Goal: Task Accomplishment & Management: Manage account settings

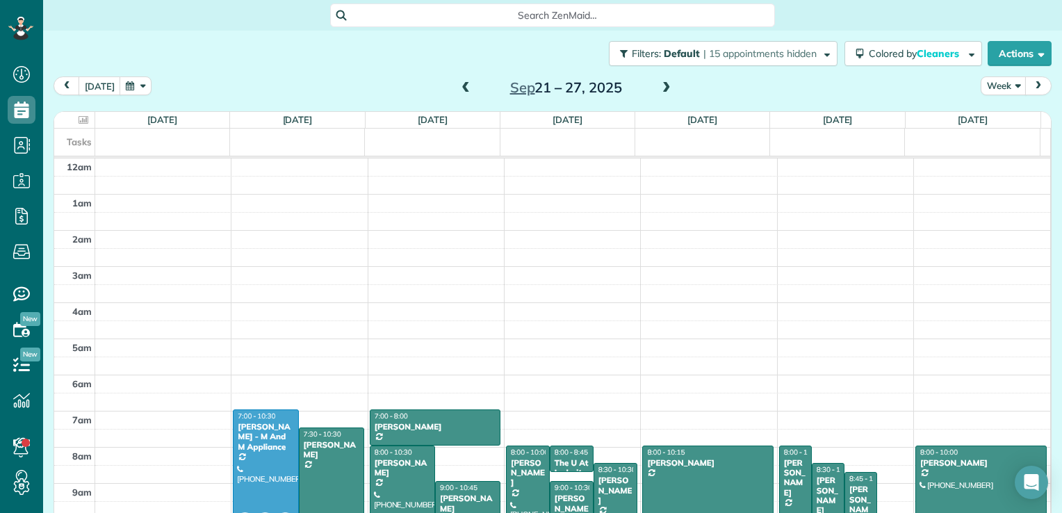
scroll to position [252, 0]
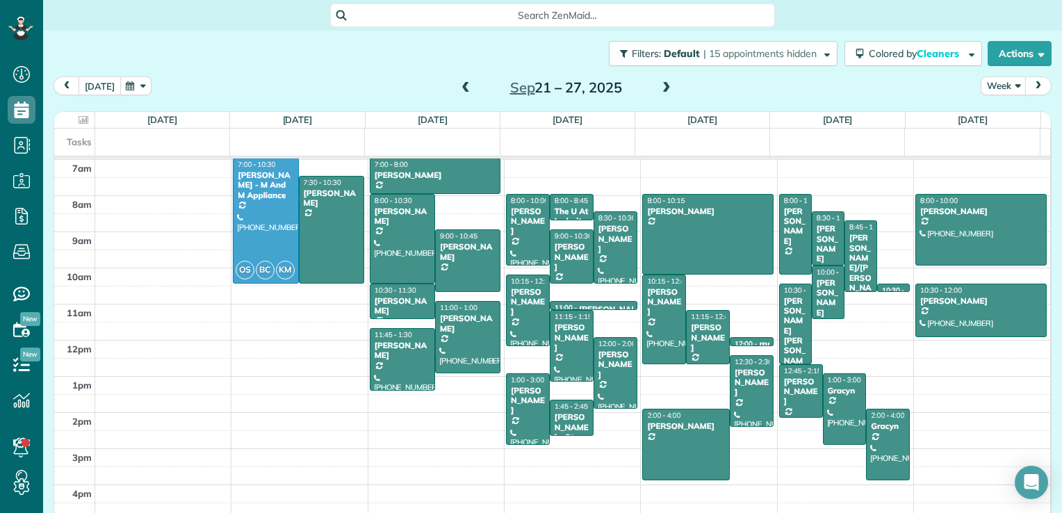
click at [104, 86] on button "[DATE]" at bounding box center [100, 85] width 42 height 19
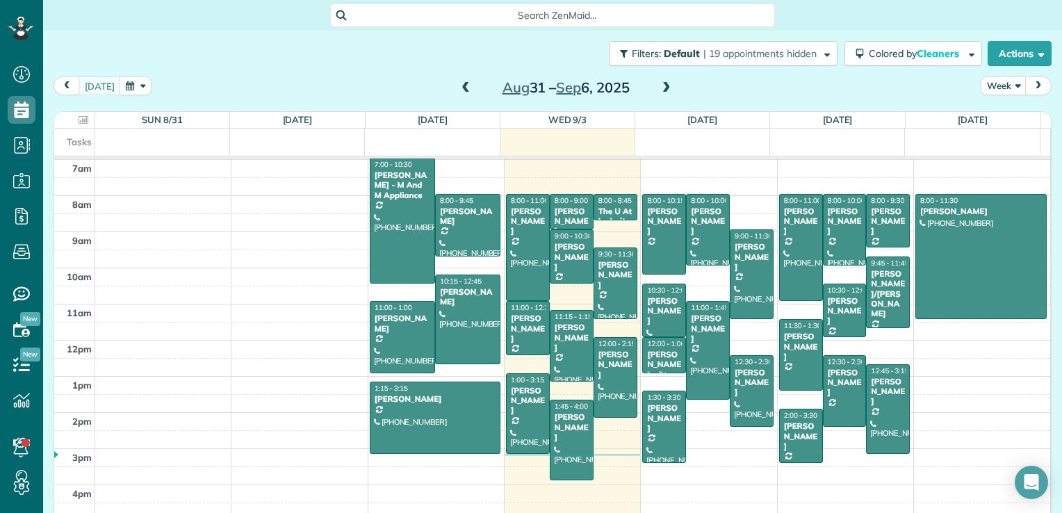
click at [659, 90] on span at bounding box center [666, 88] width 15 height 13
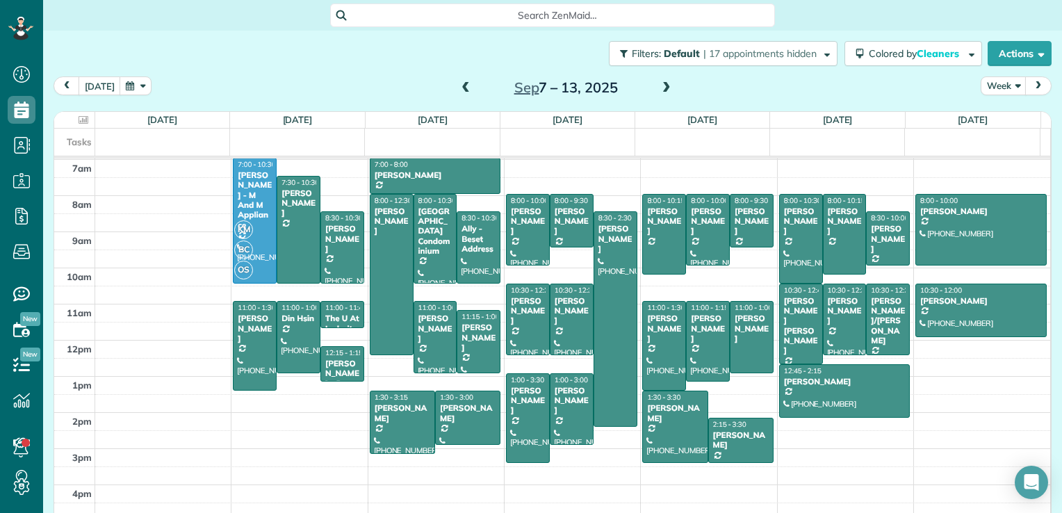
click at [659, 90] on span at bounding box center [666, 88] width 15 height 13
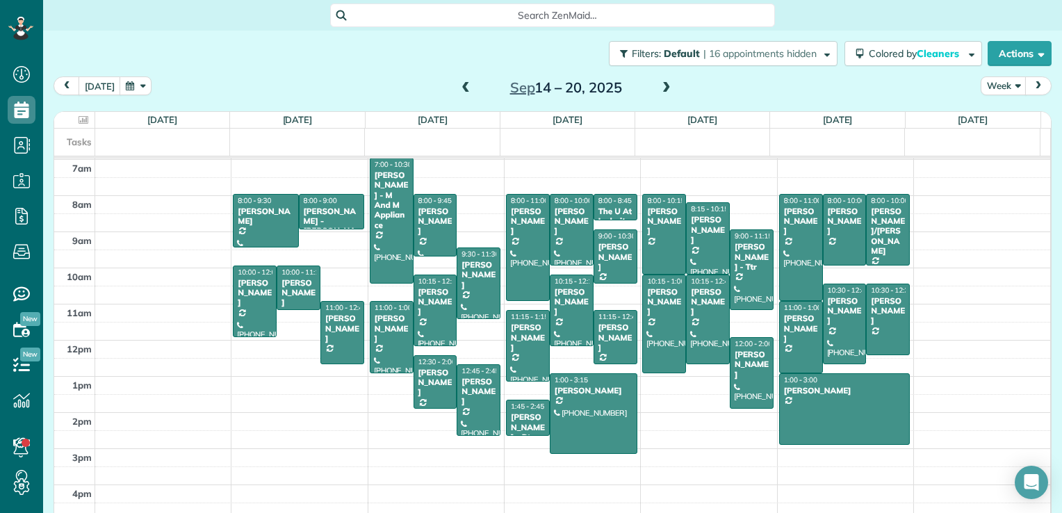
click at [659, 90] on span at bounding box center [666, 88] width 15 height 13
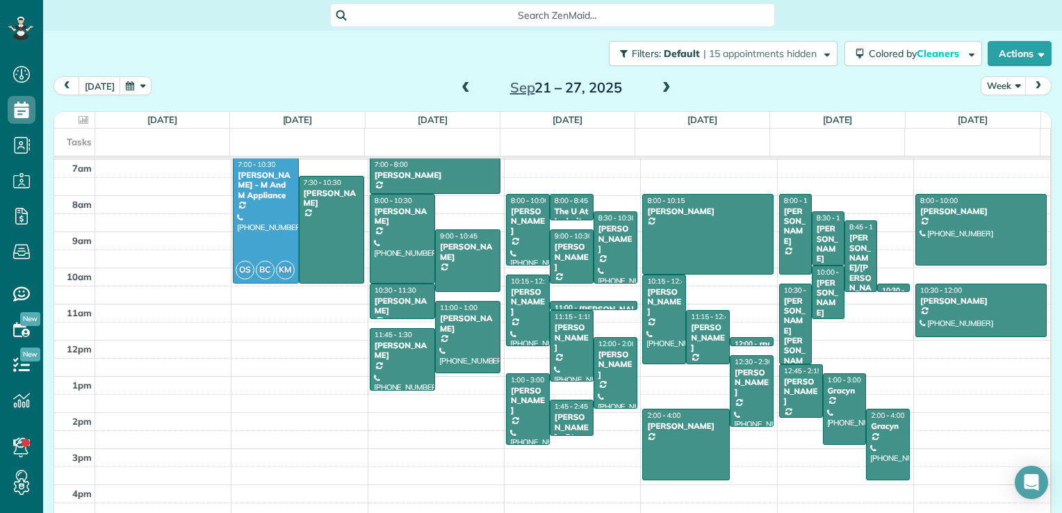
click at [659, 90] on span at bounding box center [666, 88] width 15 height 13
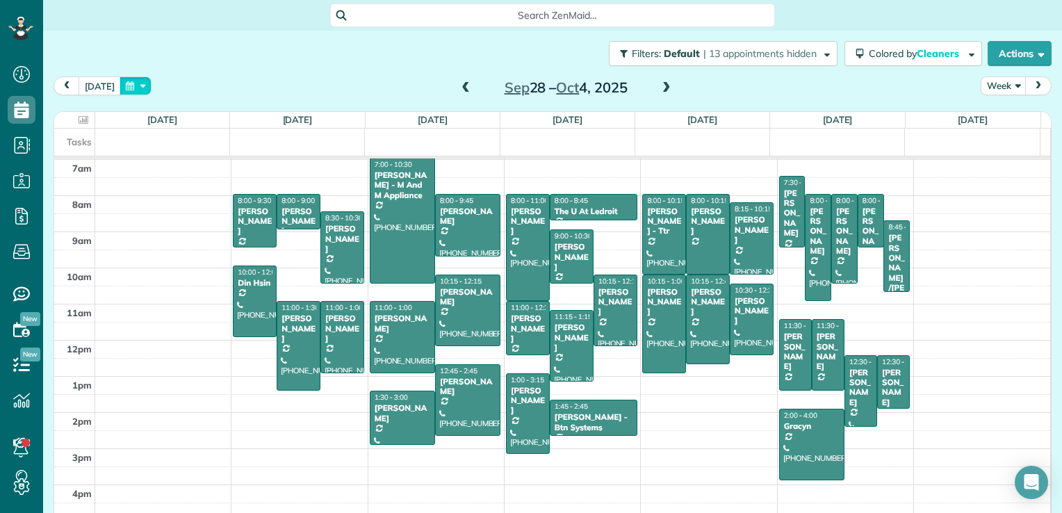
click at [134, 95] on button "button" at bounding box center [136, 85] width 32 height 19
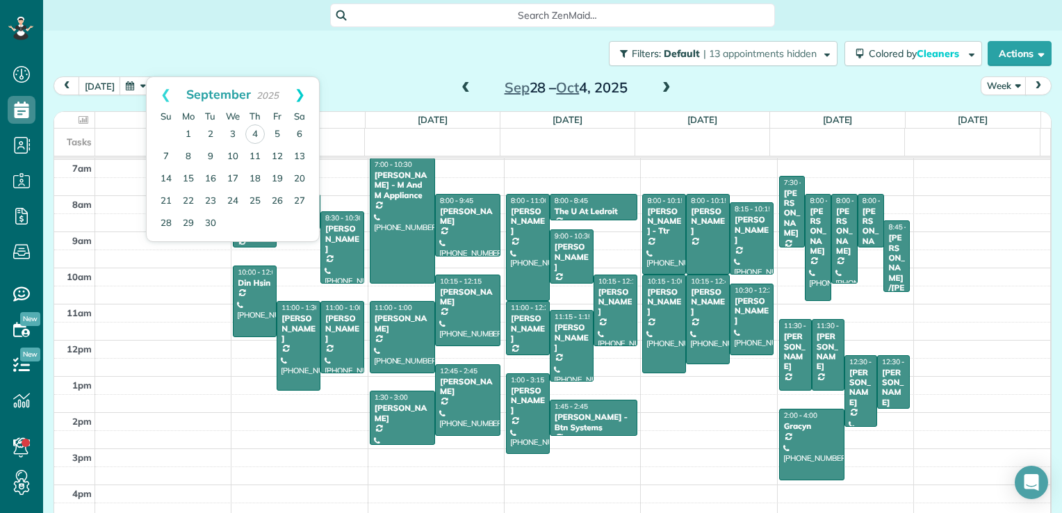
click at [296, 93] on link "Next" at bounding box center [300, 94] width 38 height 35
click at [278, 202] on link "21" at bounding box center [277, 201] width 22 height 22
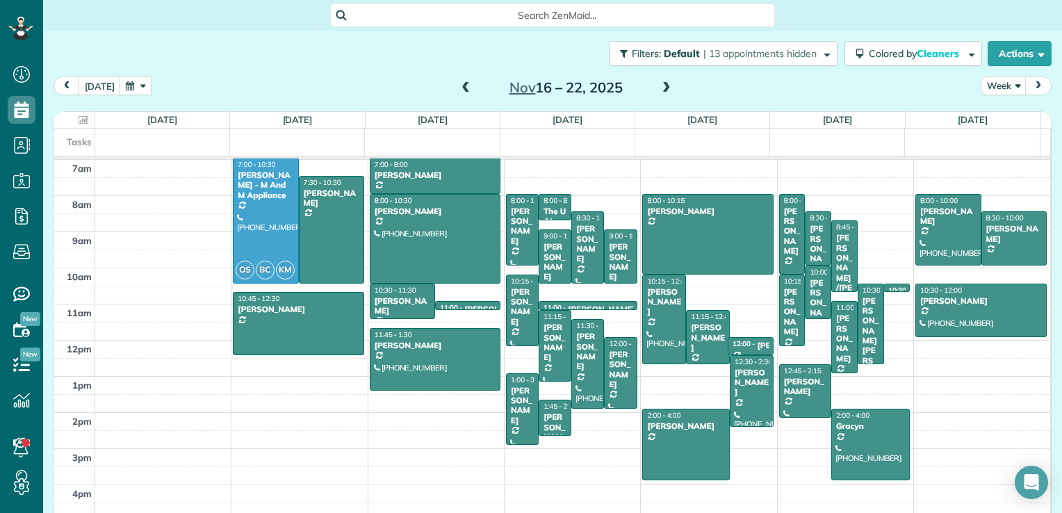
drag, startPoint x: 752, startPoint y: 341, endPoint x: 754, endPoint y: 361, distance: 20.4
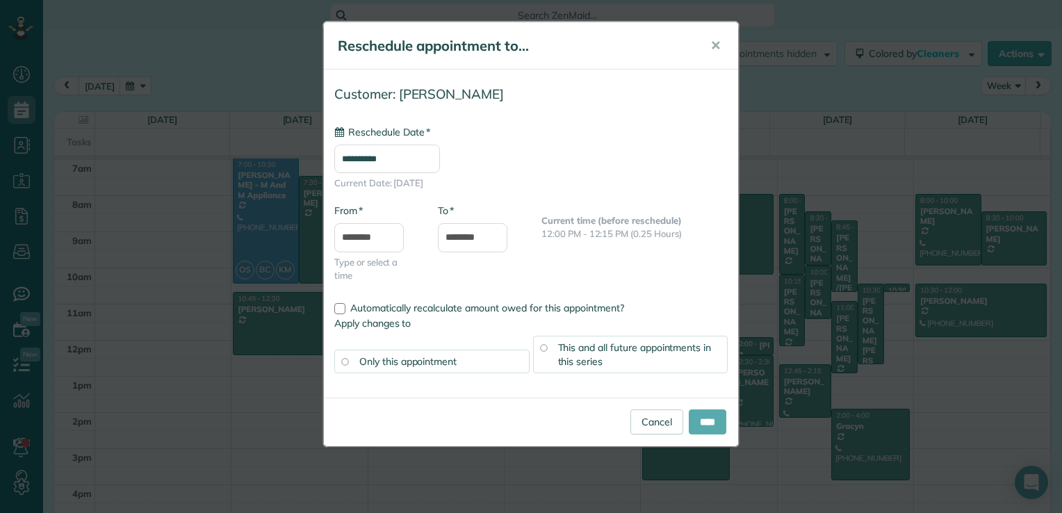
type input "**********"
click at [710, 416] on input "****" at bounding box center [708, 421] width 38 height 25
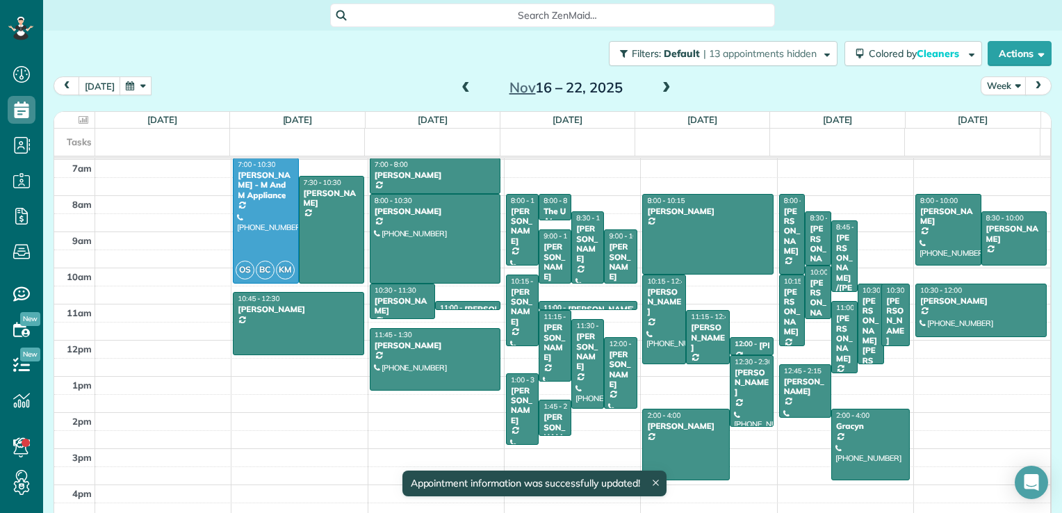
drag, startPoint x: 881, startPoint y: 291, endPoint x: 887, endPoint y: 337, distance: 47.0
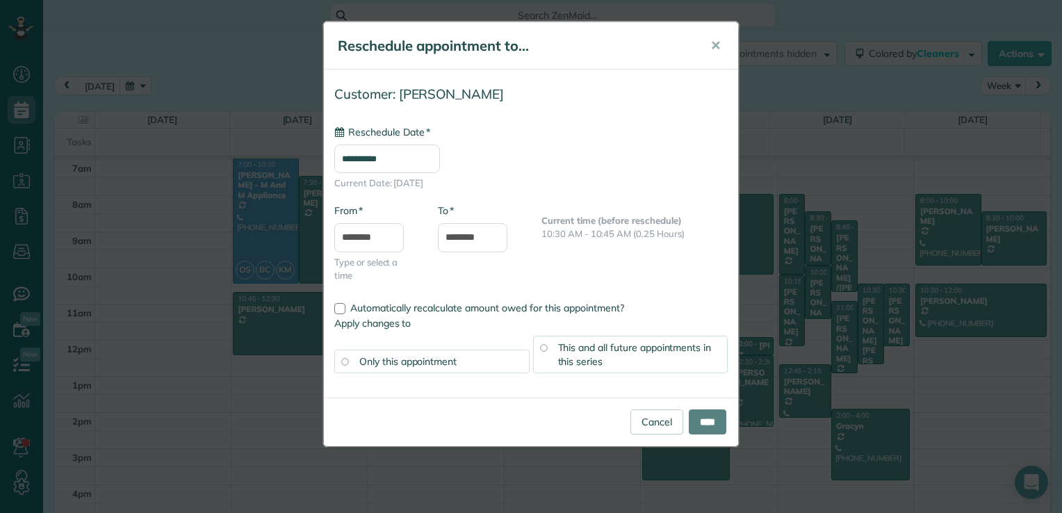
type input "**********"
click at [699, 414] on input "****" at bounding box center [708, 421] width 38 height 25
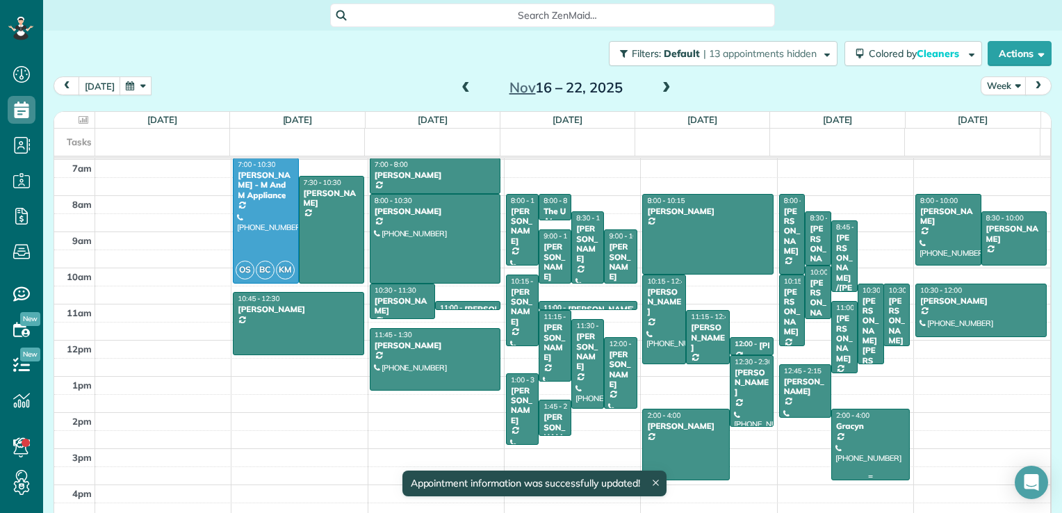
click at [848, 431] on div at bounding box center [870, 444] width 77 height 70
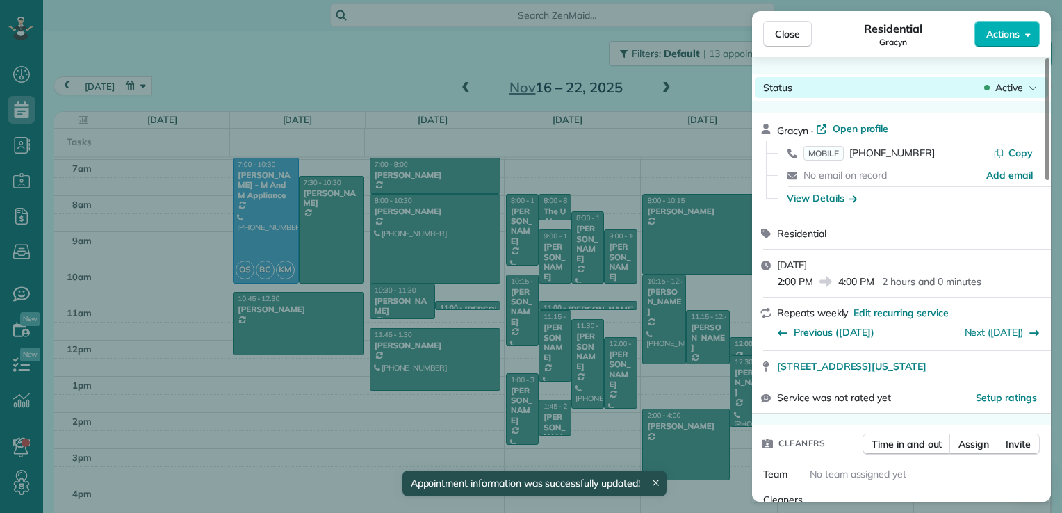
click at [1000, 86] on span "Active" at bounding box center [1010, 88] width 28 height 14
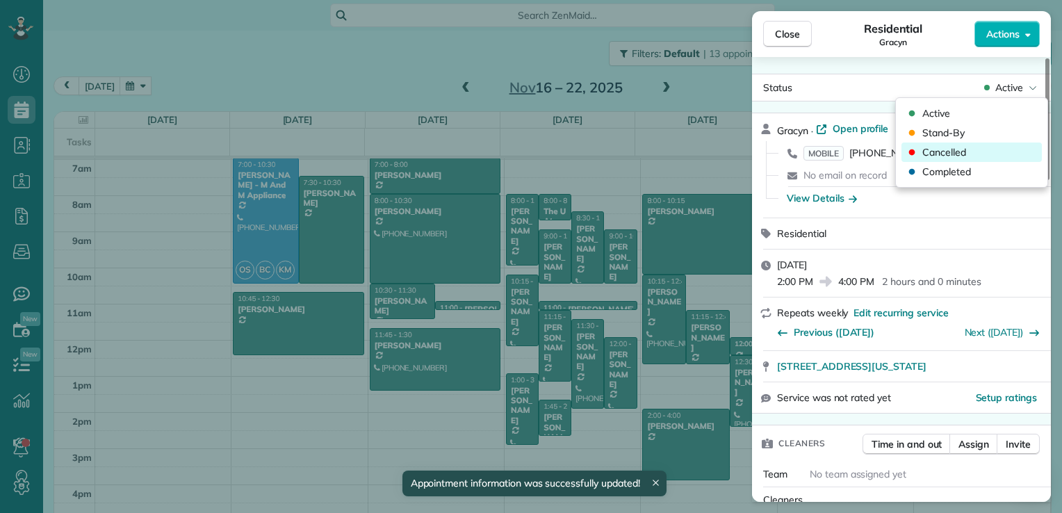
click at [950, 157] on span "Cancelled" at bounding box center [945, 152] width 44 height 14
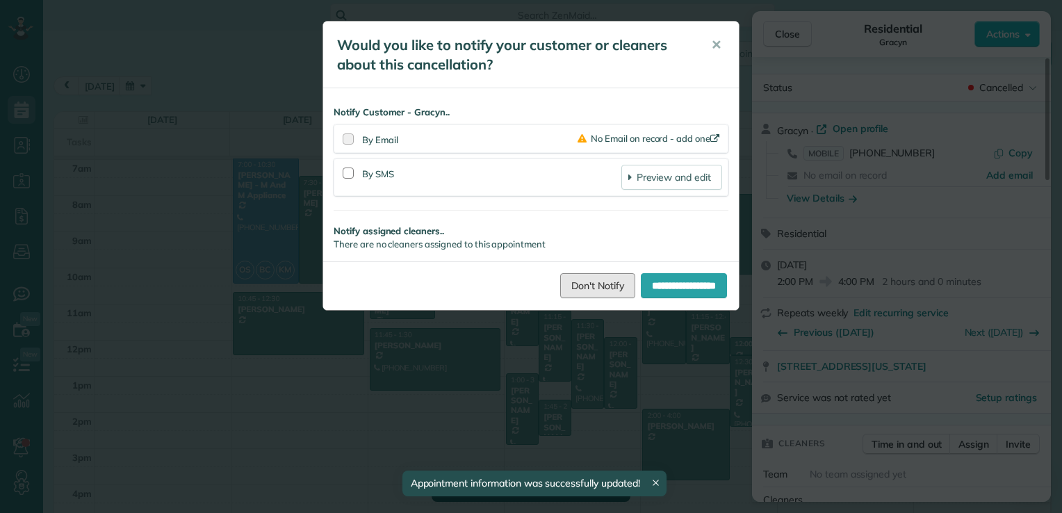
drag, startPoint x: 594, startPoint y: 295, endPoint x: 613, endPoint y: 238, distance: 60.9
click at [594, 294] on link "Don't Notify" at bounding box center [597, 285] width 75 height 25
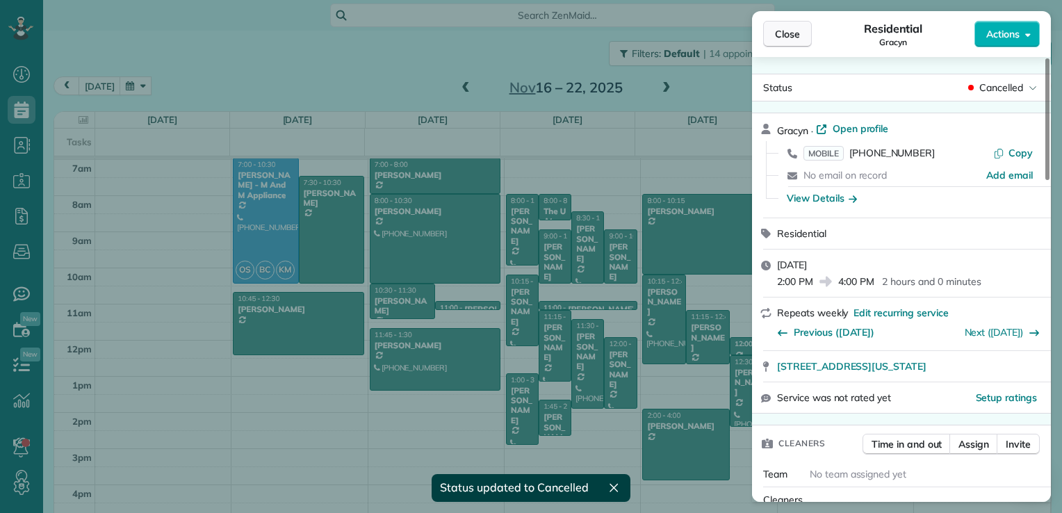
click at [789, 31] on span "Close" at bounding box center [787, 34] width 25 height 14
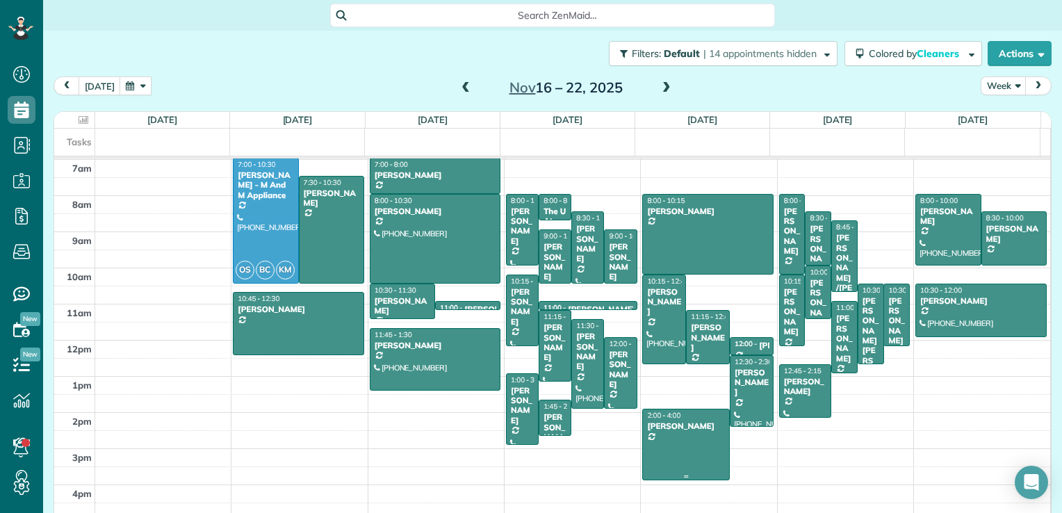
click at [648, 435] on div at bounding box center [686, 444] width 86 height 70
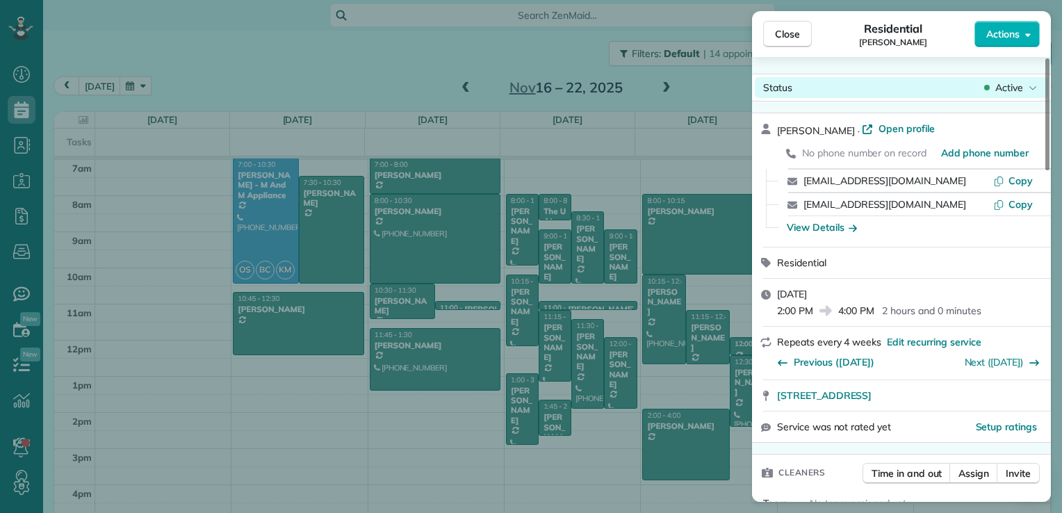
click at [1026, 79] on div "Status Active" at bounding box center [901, 87] width 293 height 21
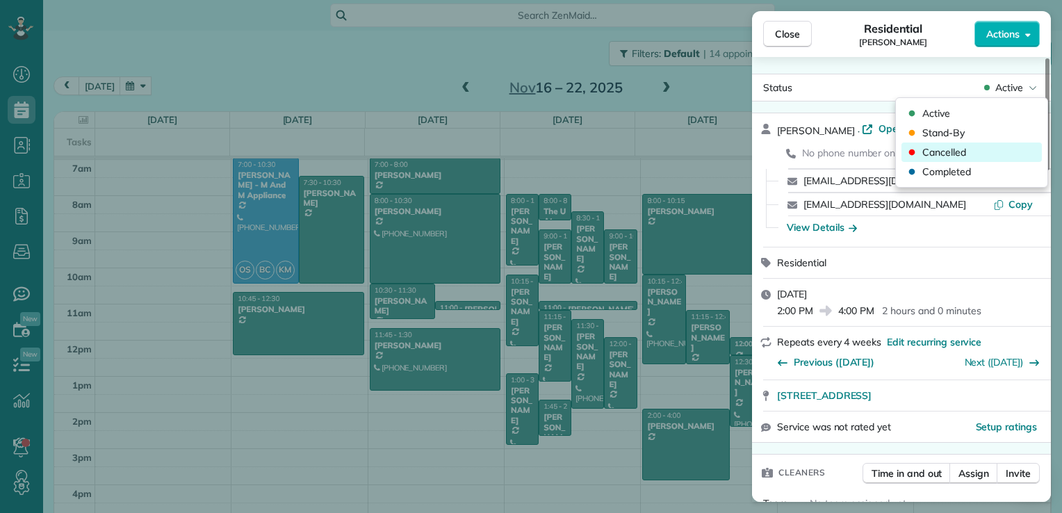
click at [921, 156] on div "Cancelled" at bounding box center [936, 152] width 62 height 14
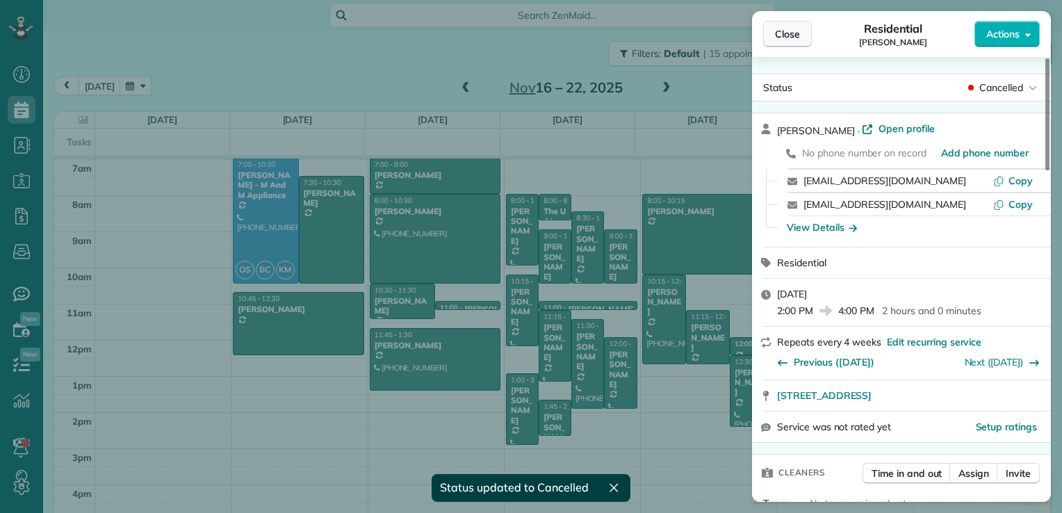
click at [798, 31] on span "Close" at bounding box center [787, 34] width 25 height 14
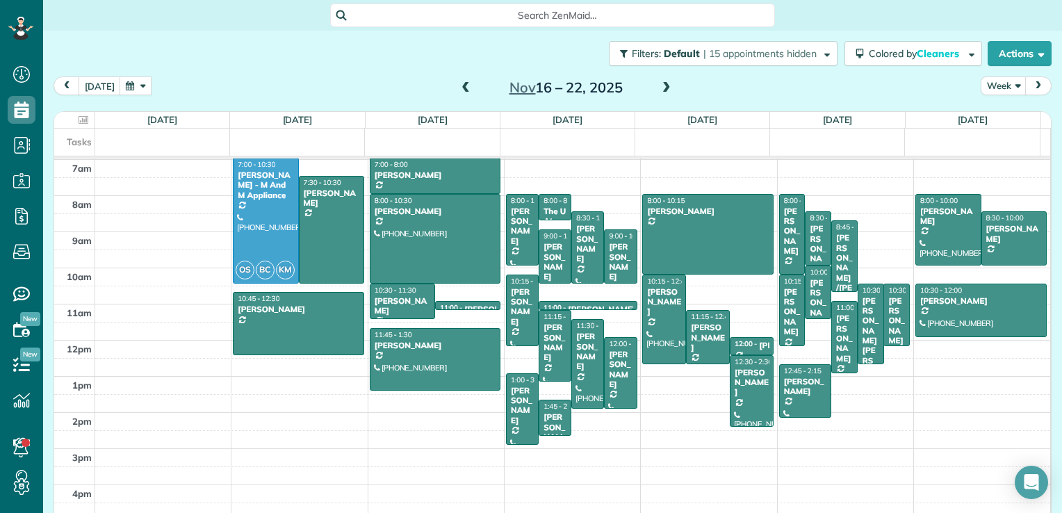
click at [462, 92] on span at bounding box center [465, 88] width 15 height 13
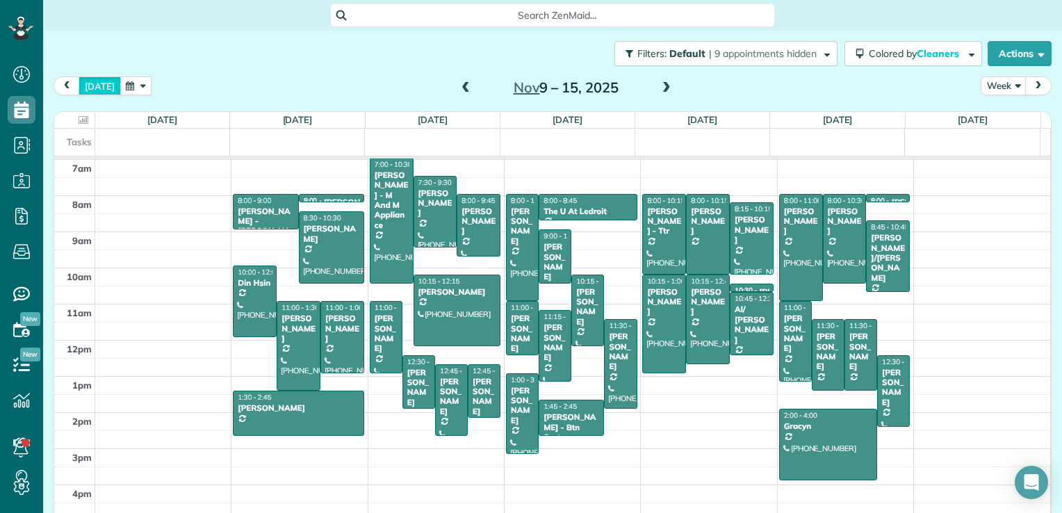
click at [94, 82] on button "[DATE]" at bounding box center [100, 85] width 42 height 19
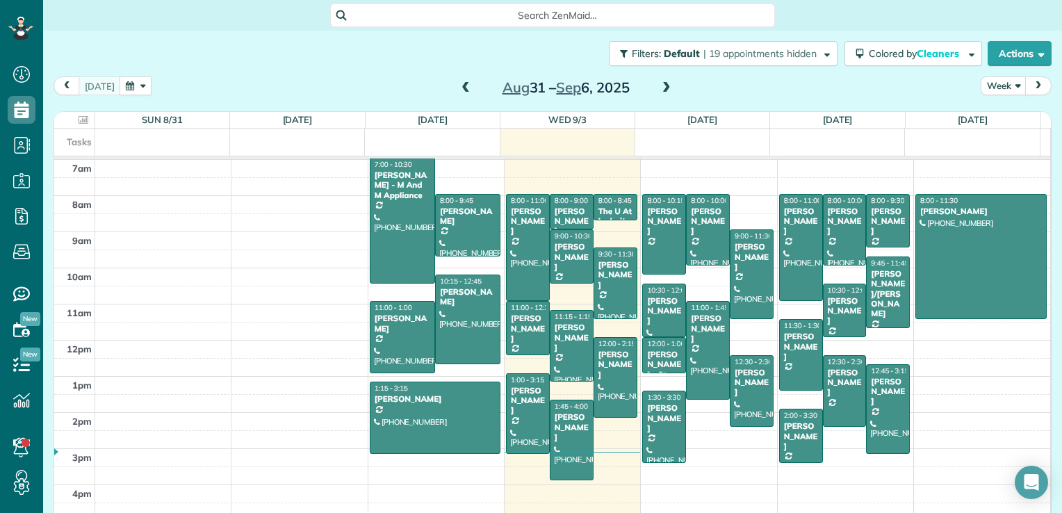
click at [660, 92] on span at bounding box center [666, 88] width 15 height 13
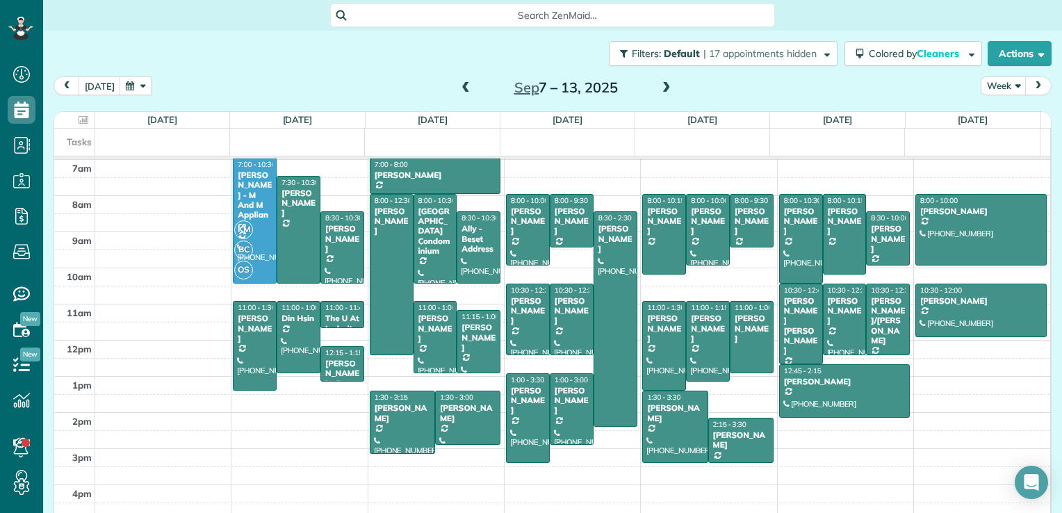
click at [660, 92] on span at bounding box center [666, 88] width 15 height 13
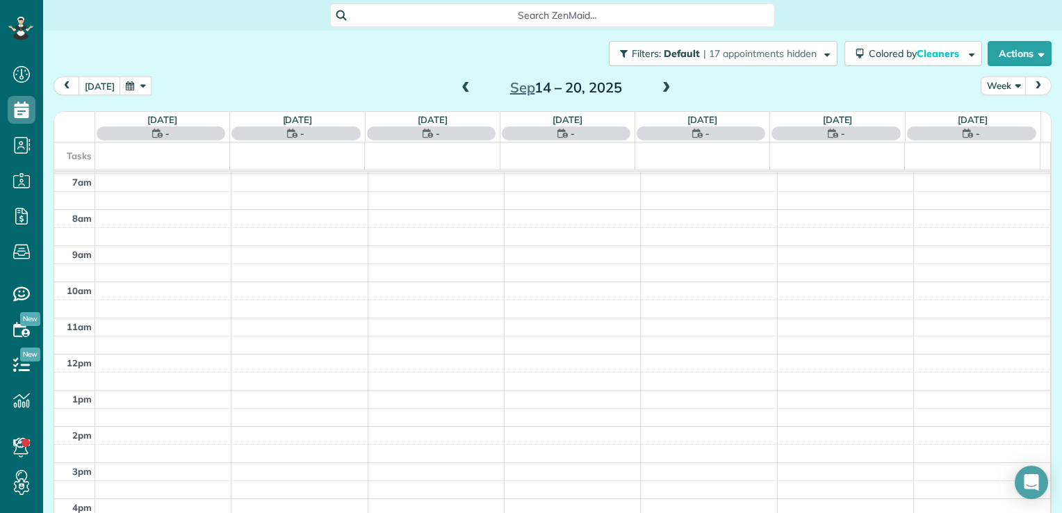
click at [660, 92] on span at bounding box center [666, 88] width 15 height 13
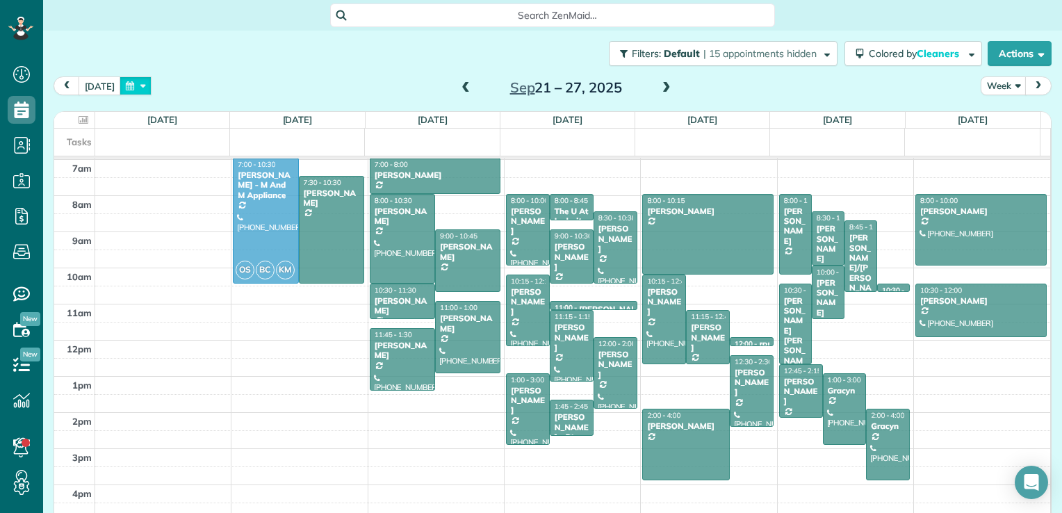
click at [138, 85] on button "button" at bounding box center [136, 85] width 32 height 19
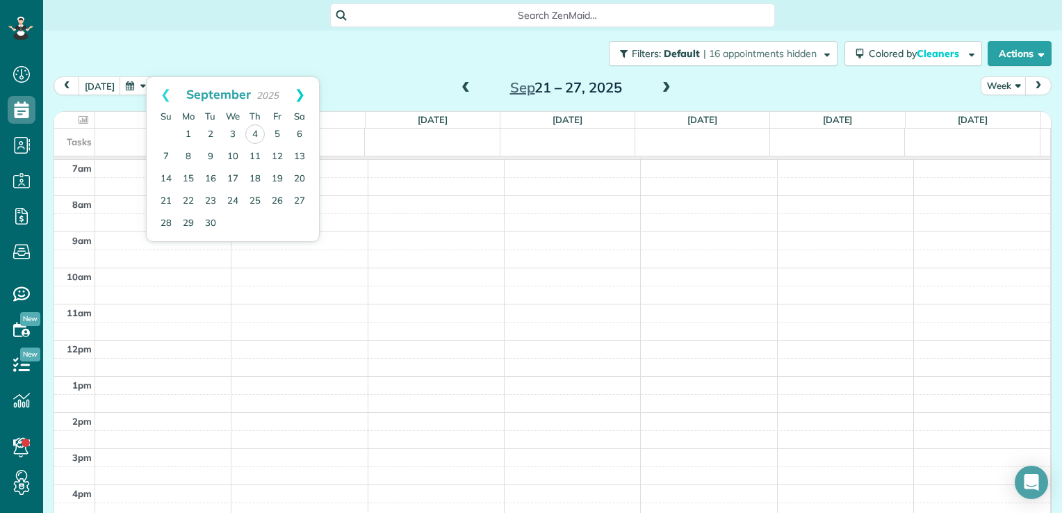
click at [302, 93] on link "Next" at bounding box center [300, 94] width 38 height 35
click at [250, 199] on link "23" at bounding box center [255, 201] width 22 height 22
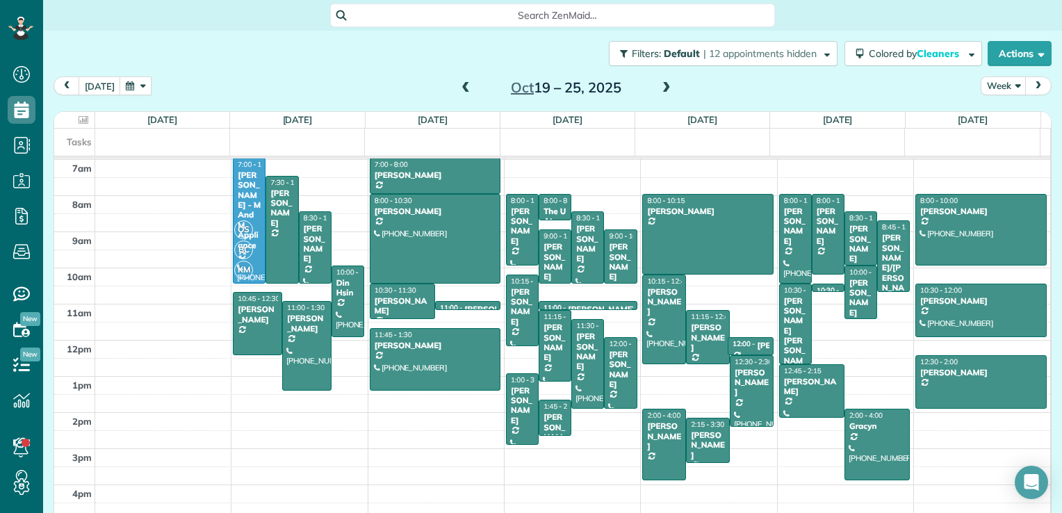
drag, startPoint x: 745, startPoint y: 341, endPoint x: 754, endPoint y: 347, distance: 10.4
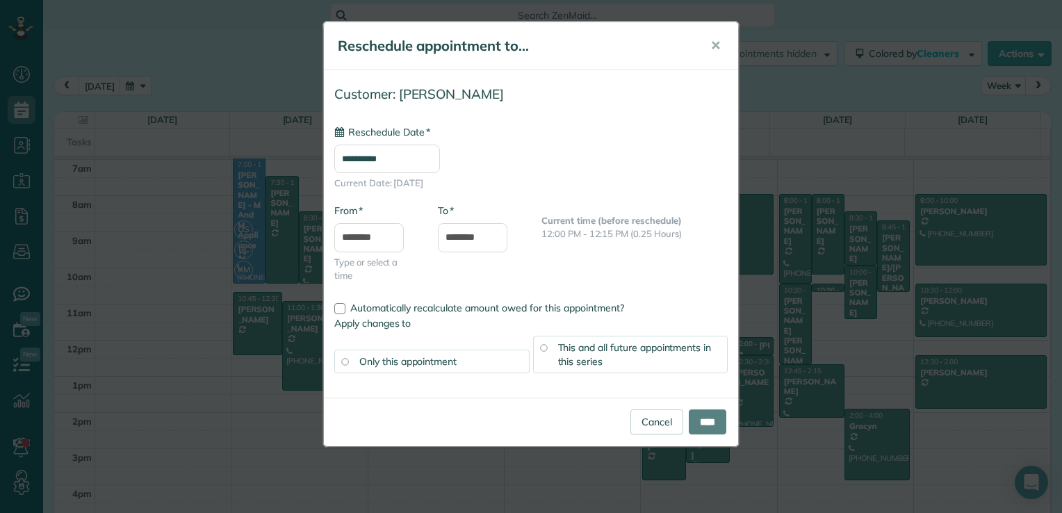
type input "**********"
click at [651, 421] on link "Cancel" at bounding box center [657, 421] width 53 height 25
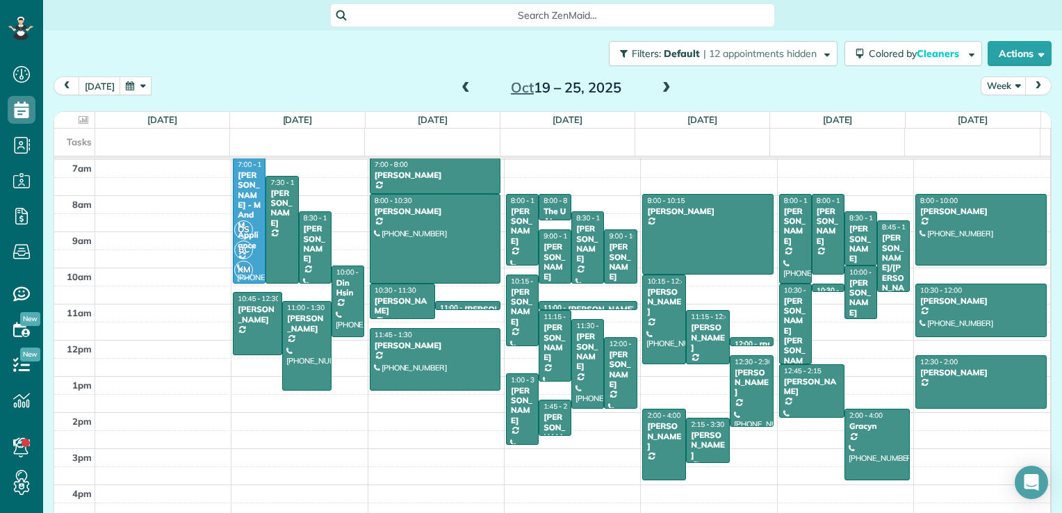
click at [458, 90] on span at bounding box center [465, 88] width 15 height 13
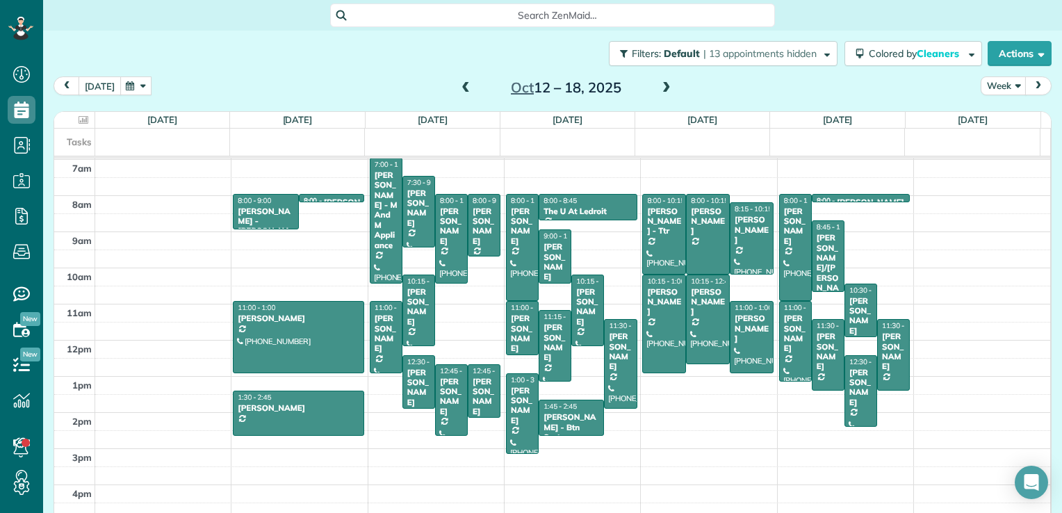
click at [95, 82] on button "[DATE]" at bounding box center [100, 85] width 42 height 19
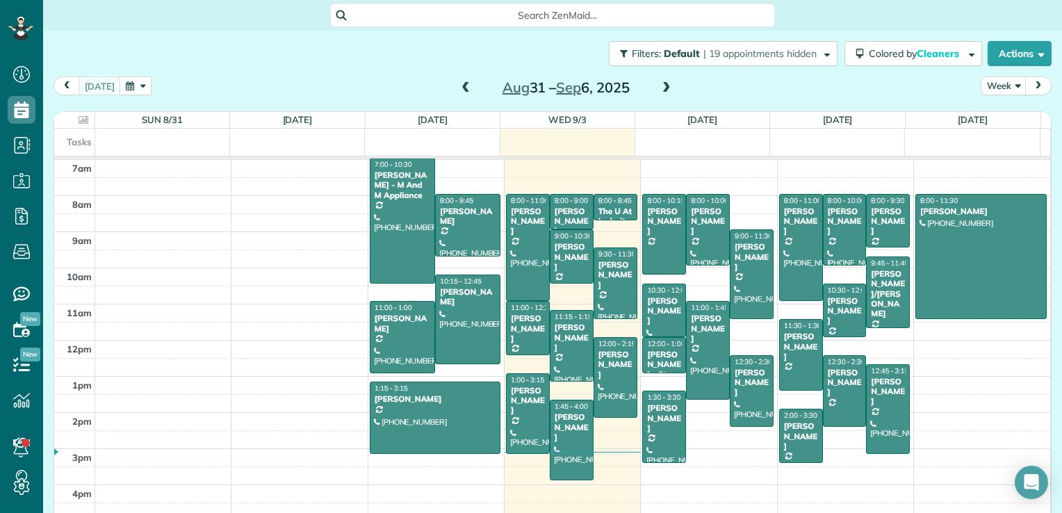
click at [663, 91] on span at bounding box center [666, 88] width 15 height 13
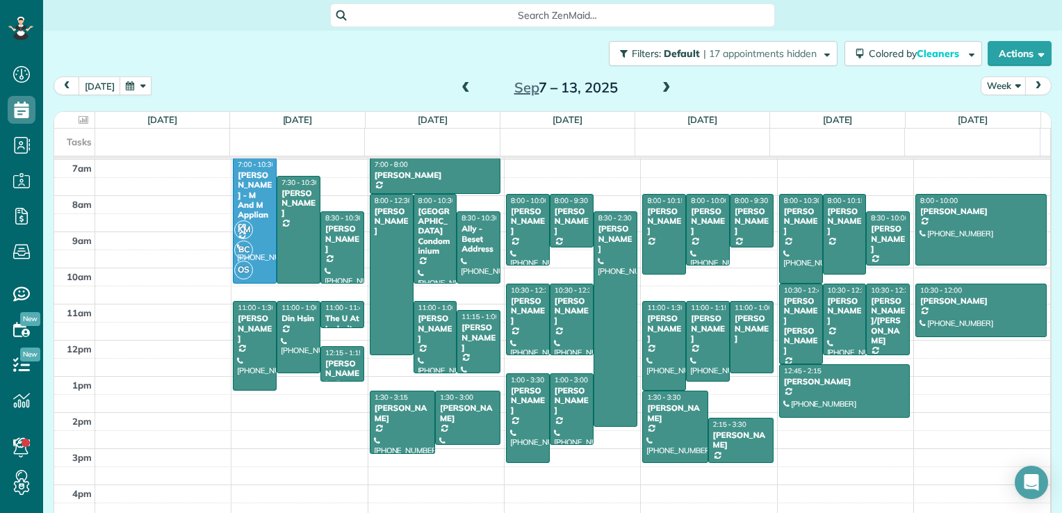
click at [659, 88] on span at bounding box center [666, 88] width 15 height 13
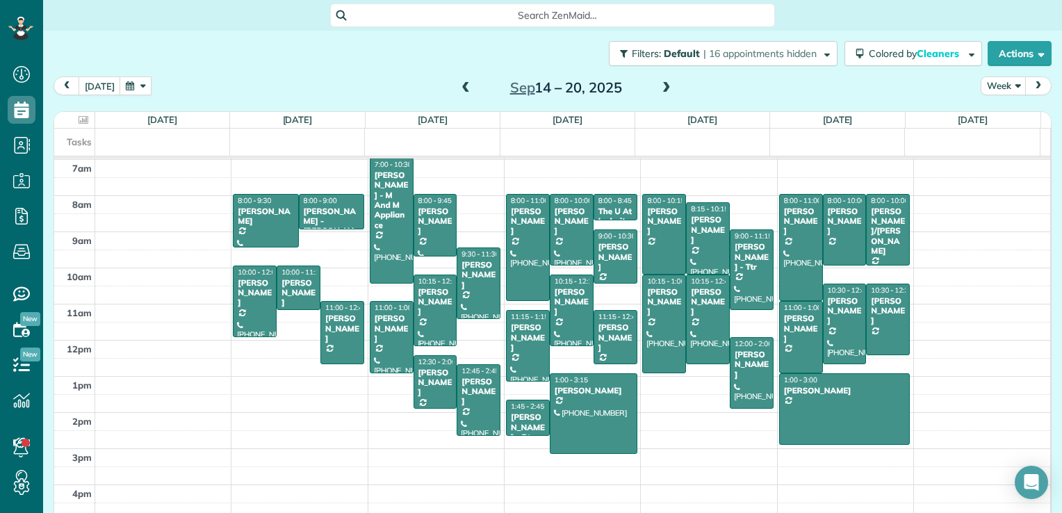
click at [458, 88] on span at bounding box center [465, 88] width 15 height 13
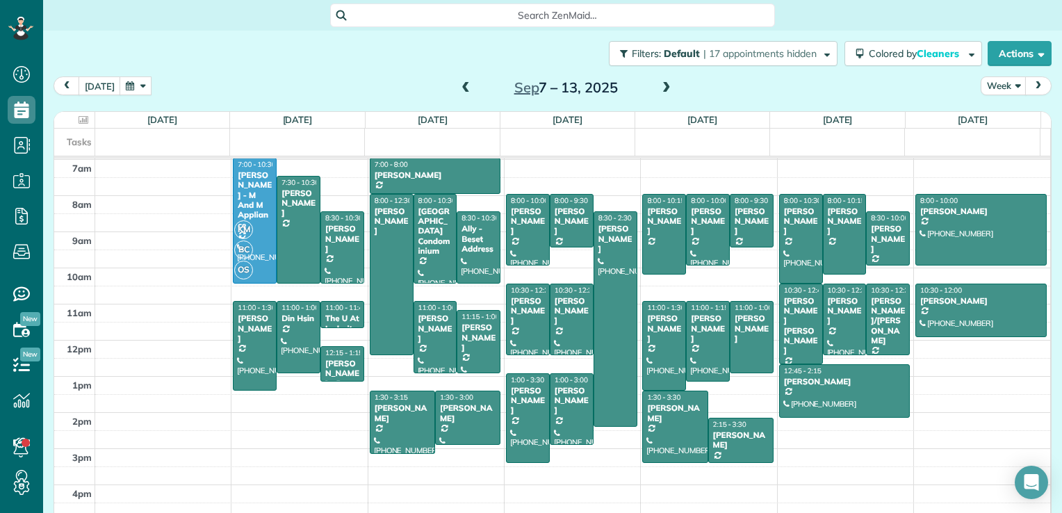
click at [458, 88] on span at bounding box center [465, 88] width 15 height 13
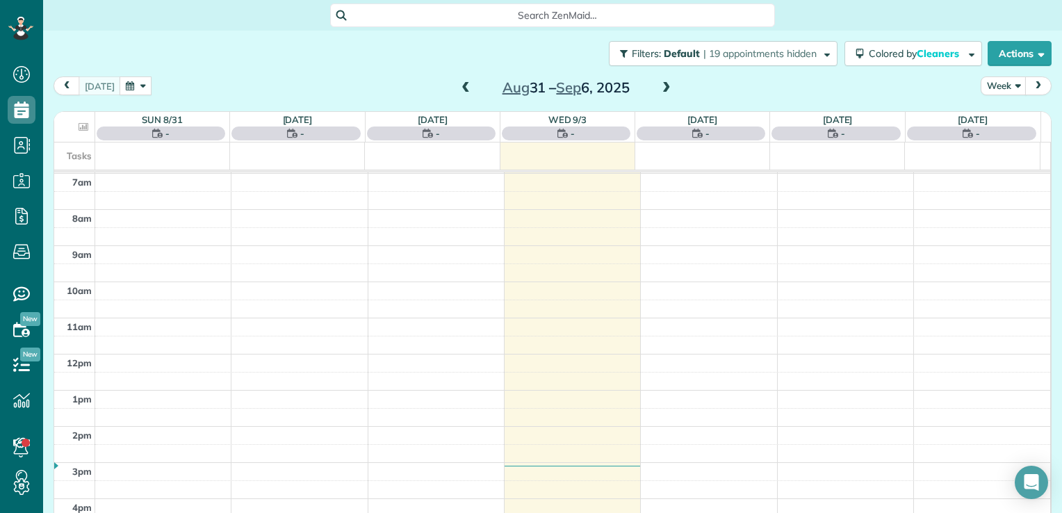
click at [659, 90] on span at bounding box center [666, 88] width 15 height 13
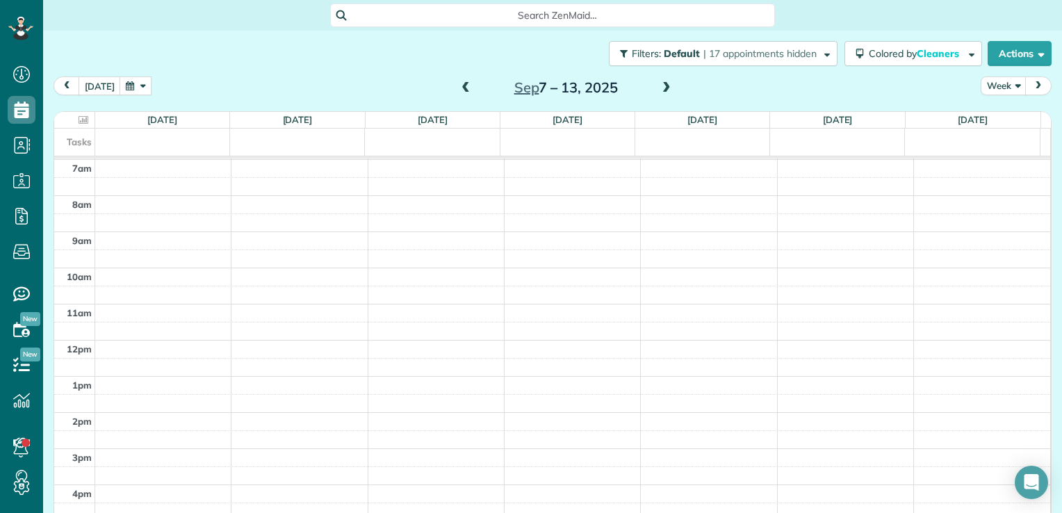
click at [458, 90] on span at bounding box center [465, 88] width 15 height 13
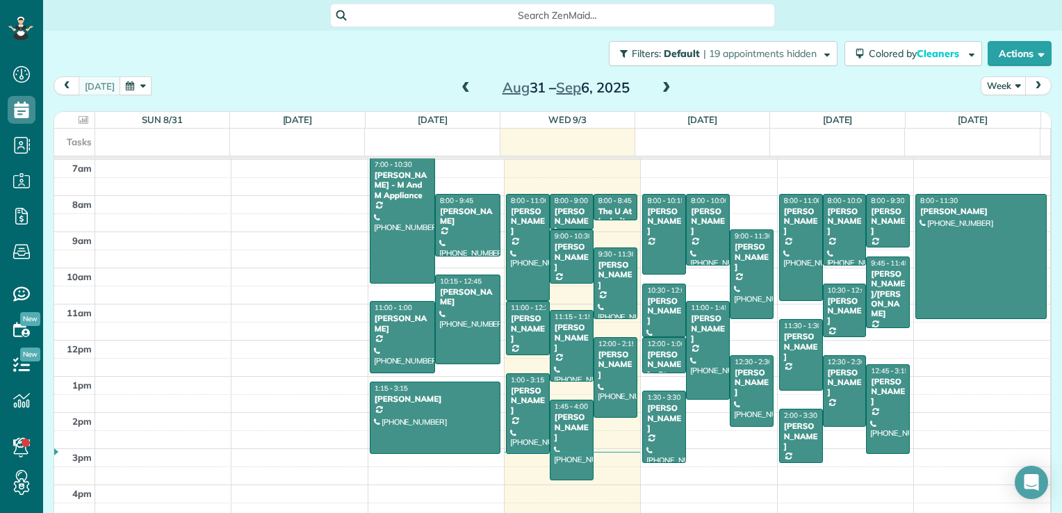
click at [659, 89] on span at bounding box center [666, 88] width 15 height 13
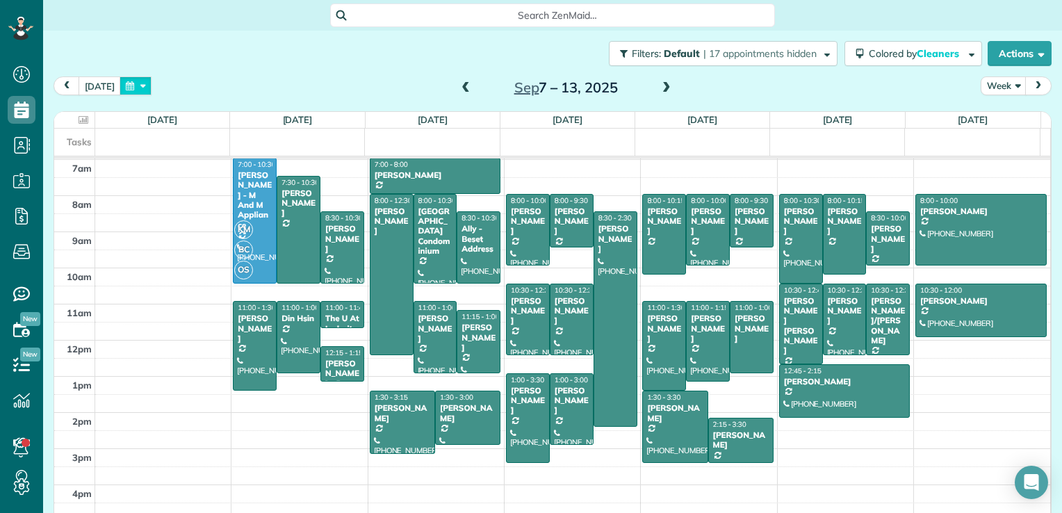
click at [131, 80] on button "button" at bounding box center [136, 85] width 32 height 19
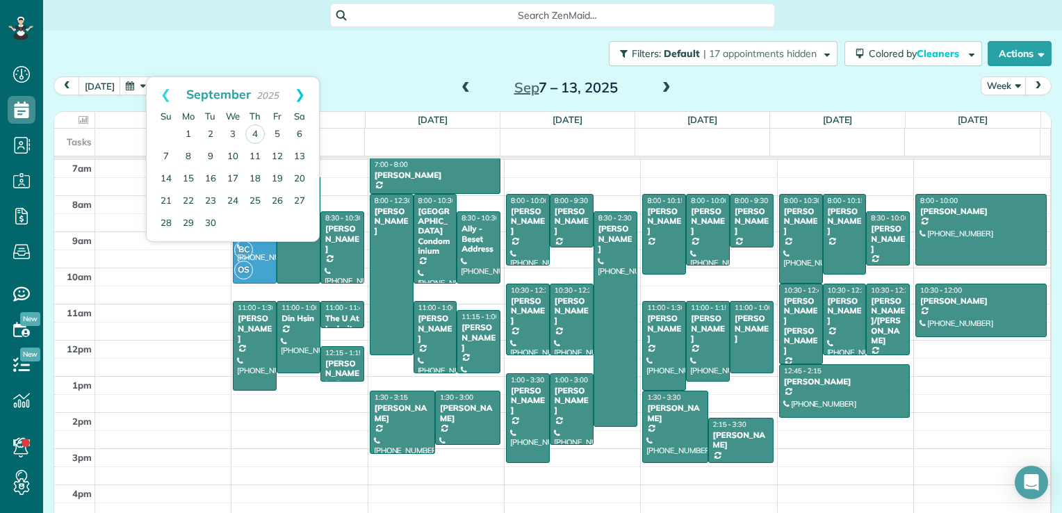
click at [302, 102] on link "Next" at bounding box center [300, 94] width 38 height 35
click at [249, 175] on link "13" at bounding box center [255, 179] width 22 height 22
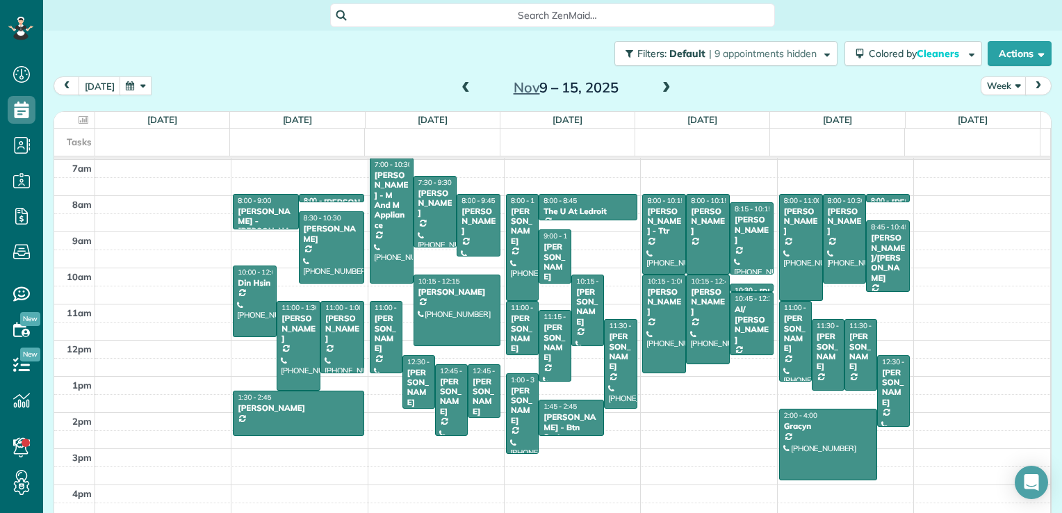
click at [647, 88] on div "[DATE] – [DATE]" at bounding box center [566, 87] width 222 height 22
click at [659, 86] on span at bounding box center [666, 88] width 15 height 13
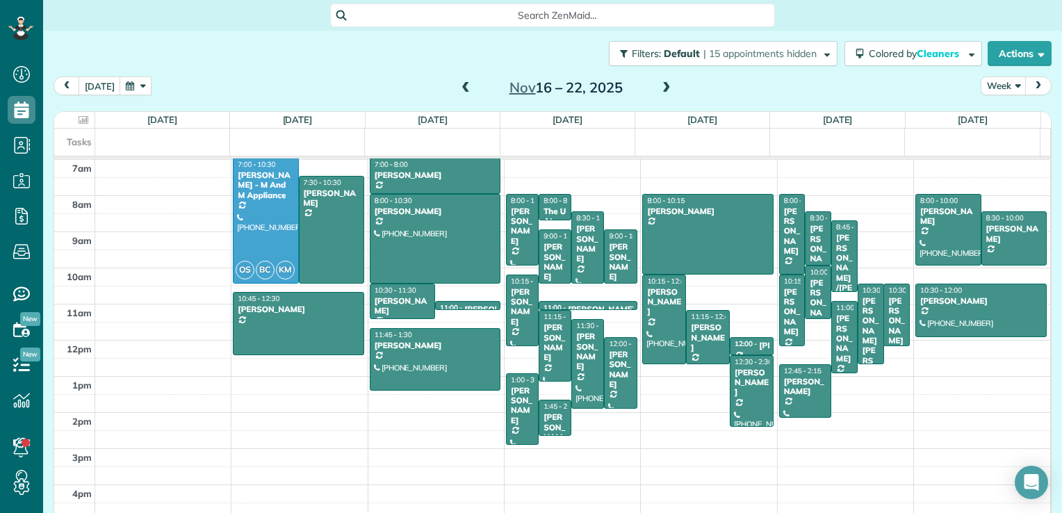
click at [123, 80] on button "button" at bounding box center [136, 85] width 32 height 19
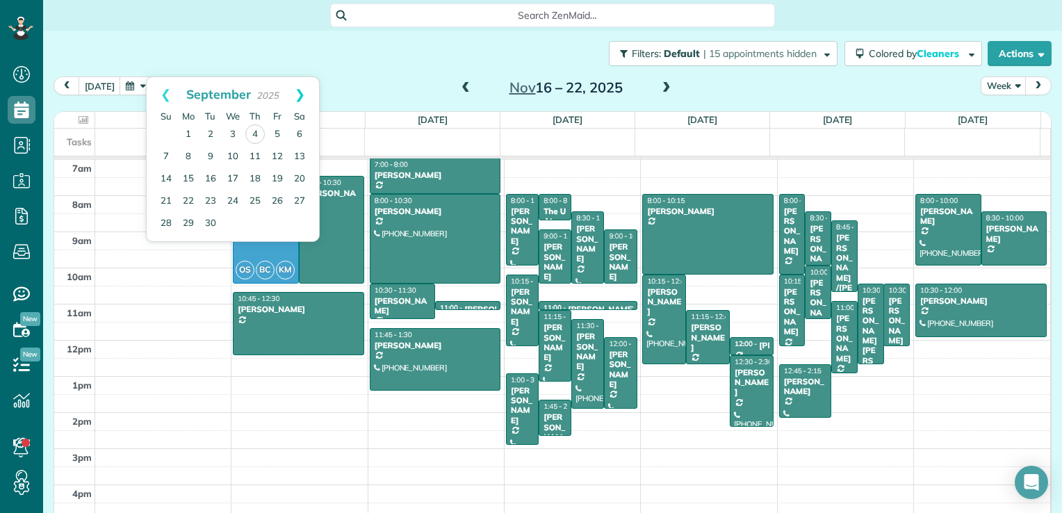
click at [302, 95] on link "Next" at bounding box center [300, 94] width 38 height 35
click at [237, 196] on link "22" at bounding box center [233, 201] width 22 height 22
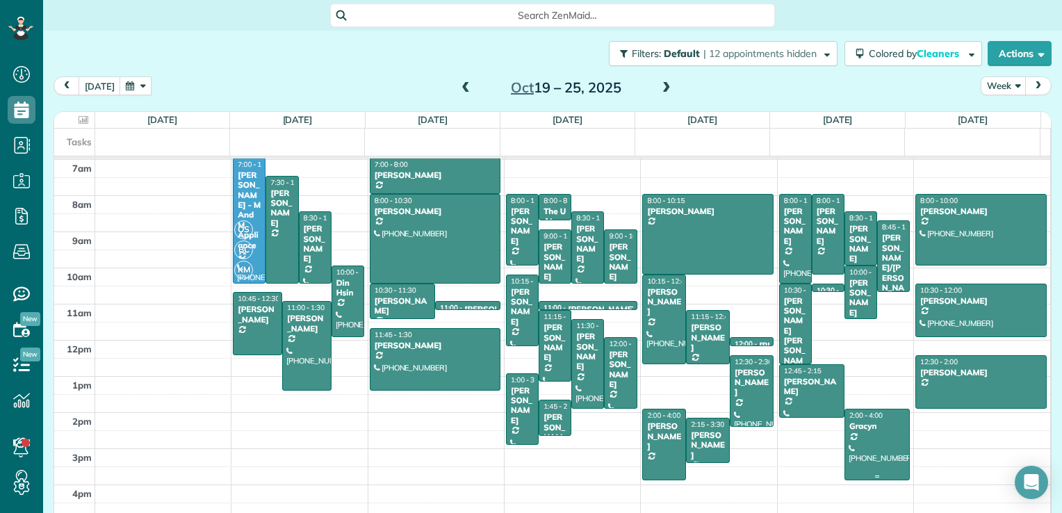
click at [862, 424] on div "Gracyn" at bounding box center [877, 426] width 57 height 10
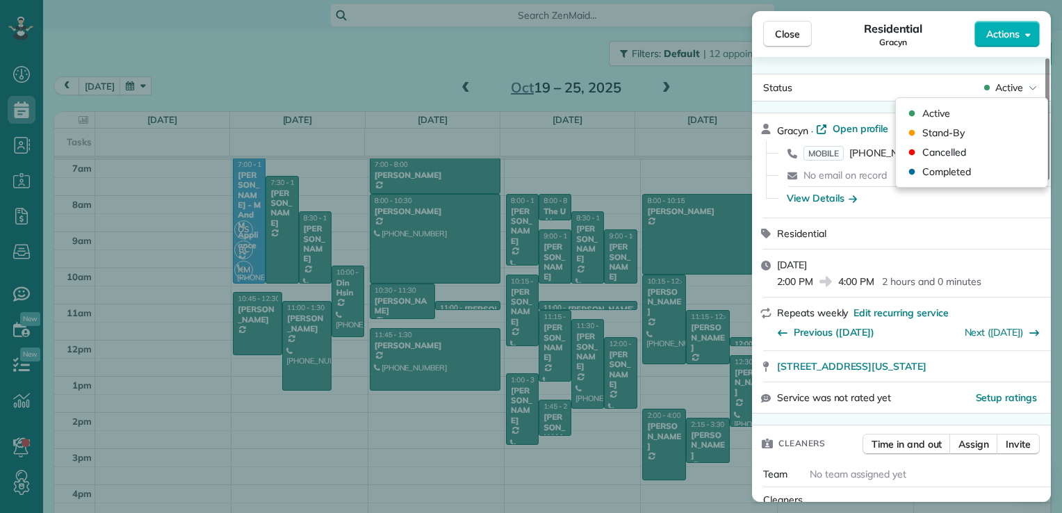
click at [1000, 83] on span "Active" at bounding box center [1010, 88] width 28 height 14
click at [941, 154] on span "Cancelled" at bounding box center [945, 152] width 44 height 14
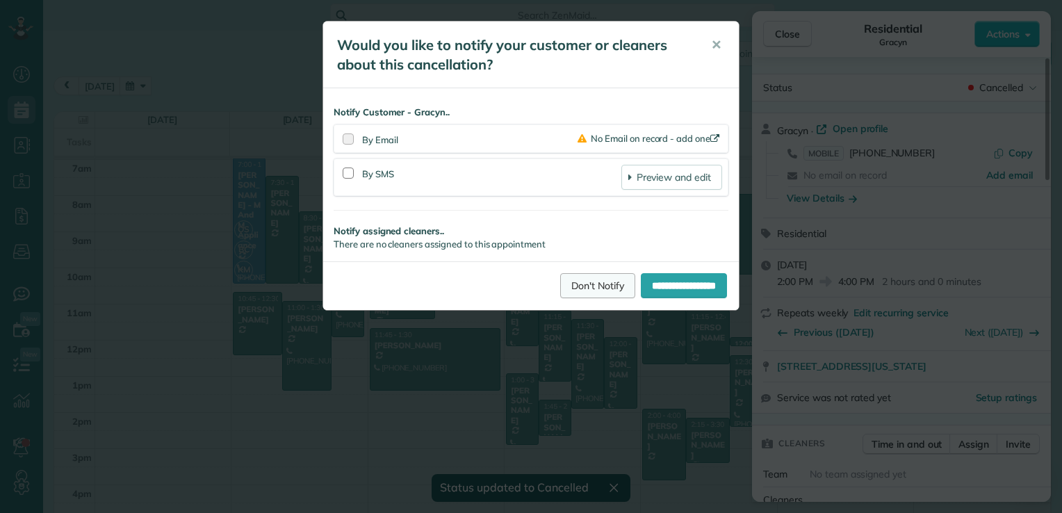
click at [592, 284] on link "Don't Notify" at bounding box center [597, 285] width 75 height 25
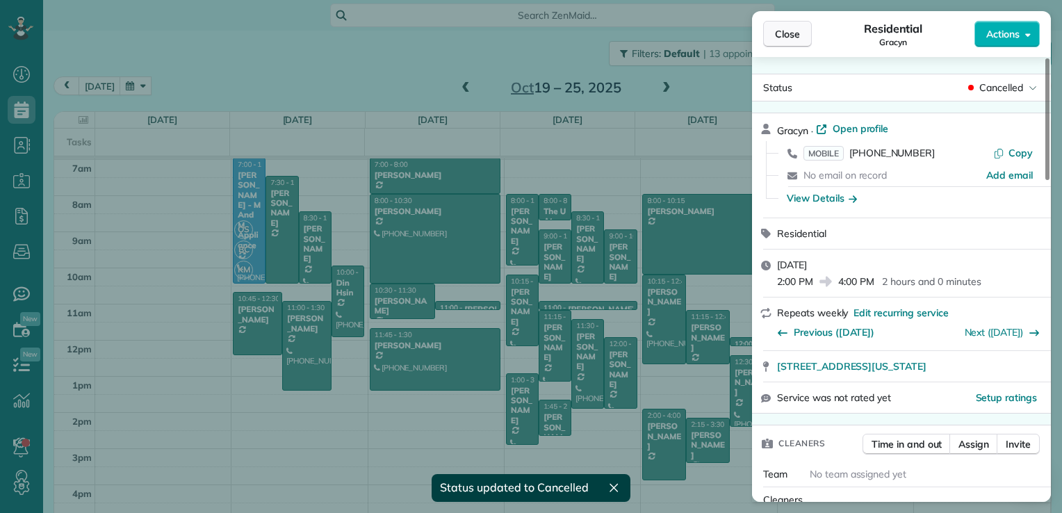
click at [790, 37] on span "Close" at bounding box center [787, 34] width 25 height 14
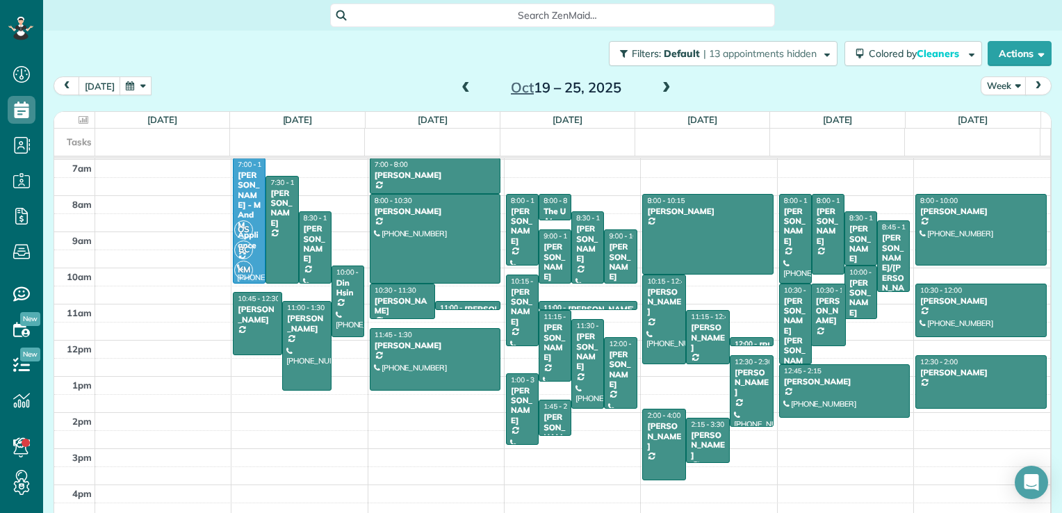
drag, startPoint x: 812, startPoint y: 290, endPoint x: 819, endPoint y: 338, distance: 48.5
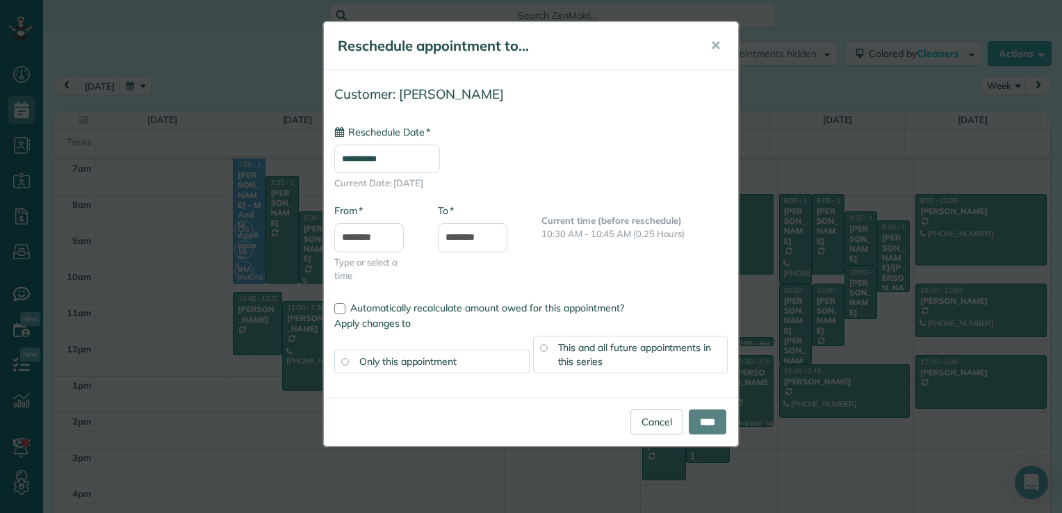
type input "**********"
click at [710, 421] on input "****" at bounding box center [708, 421] width 38 height 25
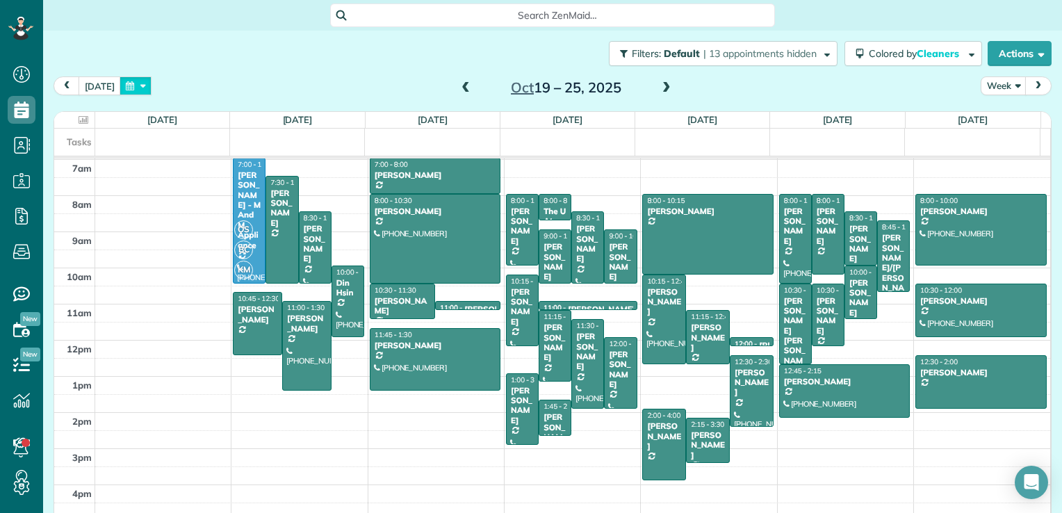
click at [142, 88] on button "button" at bounding box center [136, 85] width 32 height 19
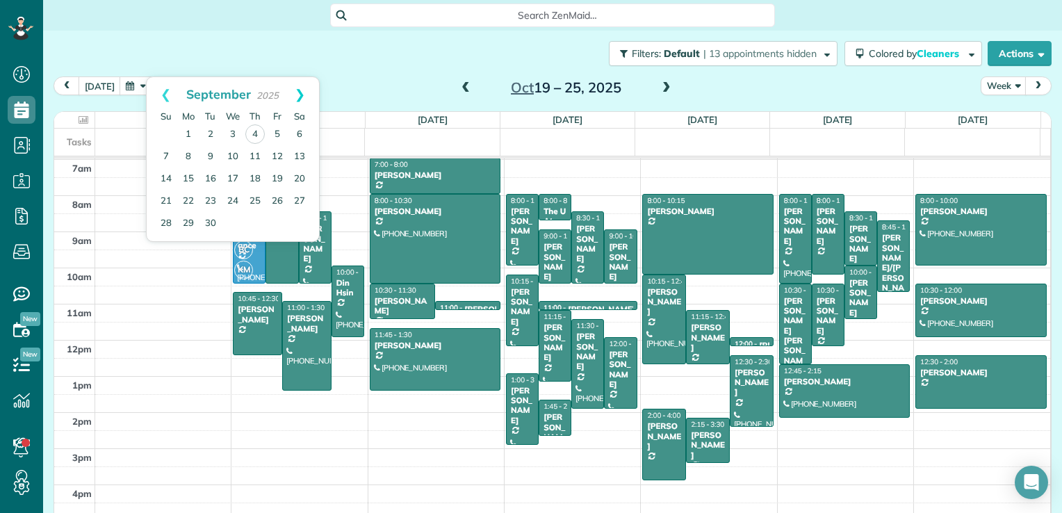
click at [295, 98] on link "Next" at bounding box center [300, 94] width 38 height 35
click at [299, 96] on link "Next" at bounding box center [300, 94] width 38 height 35
click at [254, 173] on link "13" at bounding box center [255, 179] width 22 height 22
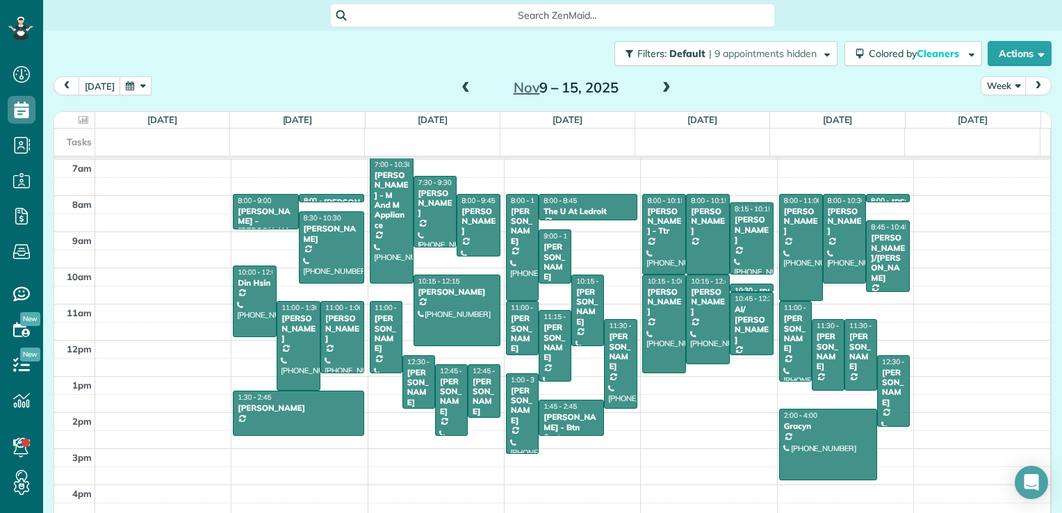
click at [662, 88] on span at bounding box center [666, 88] width 15 height 13
